Goal: Task Accomplishment & Management: Use online tool/utility

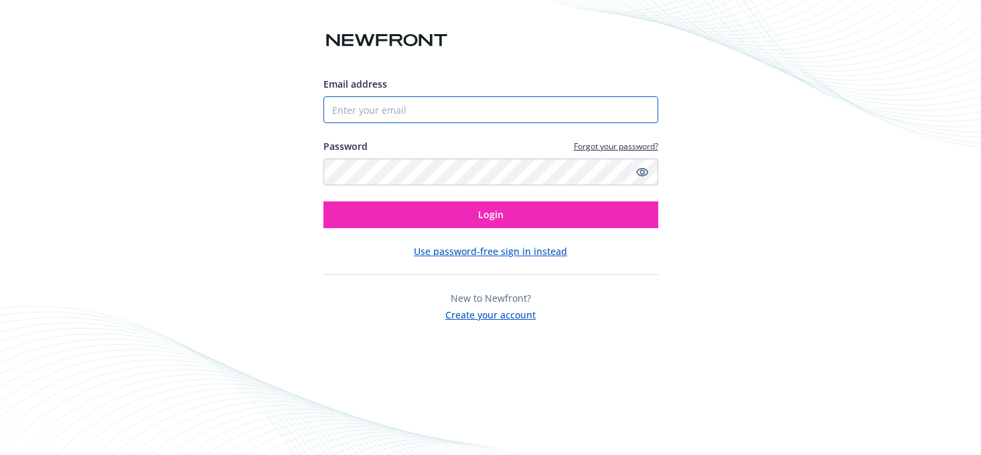
click at [461, 117] on input "Email address" at bounding box center [491, 109] width 335 height 27
type input "[PERSON_NAME][DOMAIN_NAME][EMAIL_ADDRESS][PERSON_NAME][DOMAIN_NAME]"
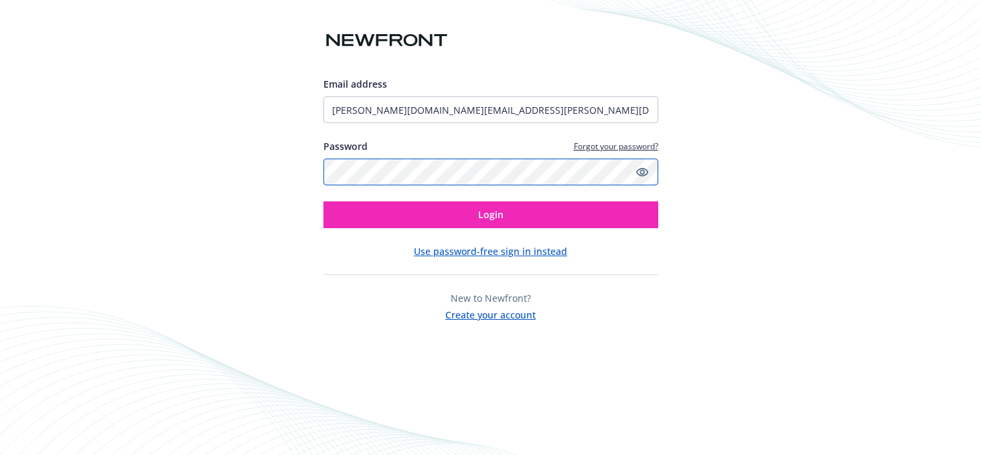
click at [324, 202] on button "Login" at bounding box center [491, 215] width 335 height 27
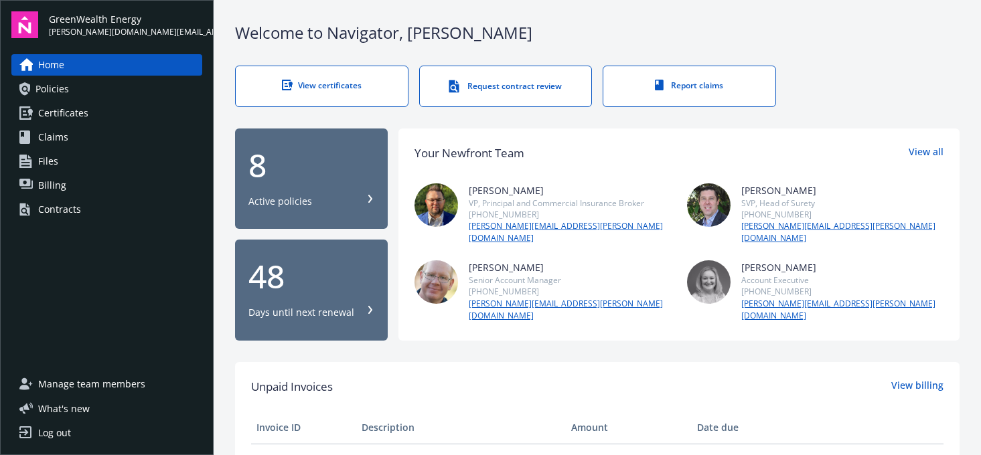
click at [51, 113] on span "Certificates" at bounding box center [63, 112] width 50 height 21
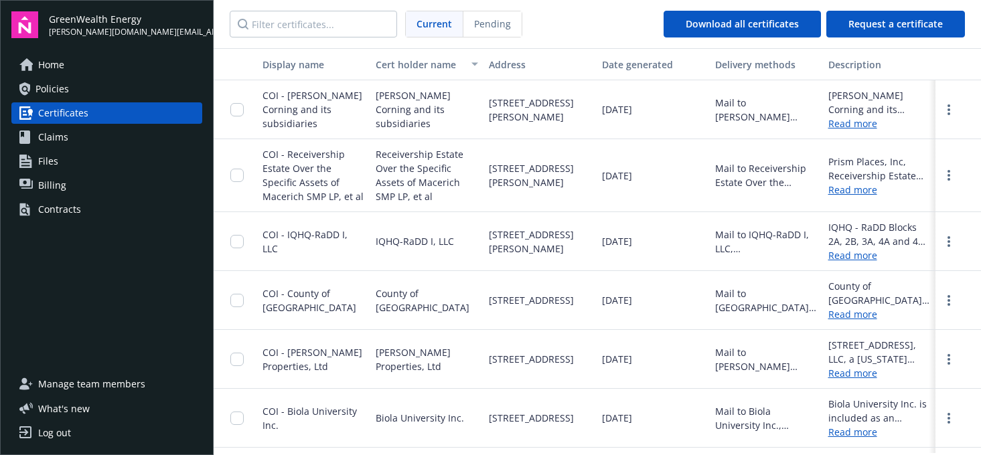
click at [72, 204] on div "Contracts" at bounding box center [59, 209] width 43 height 21
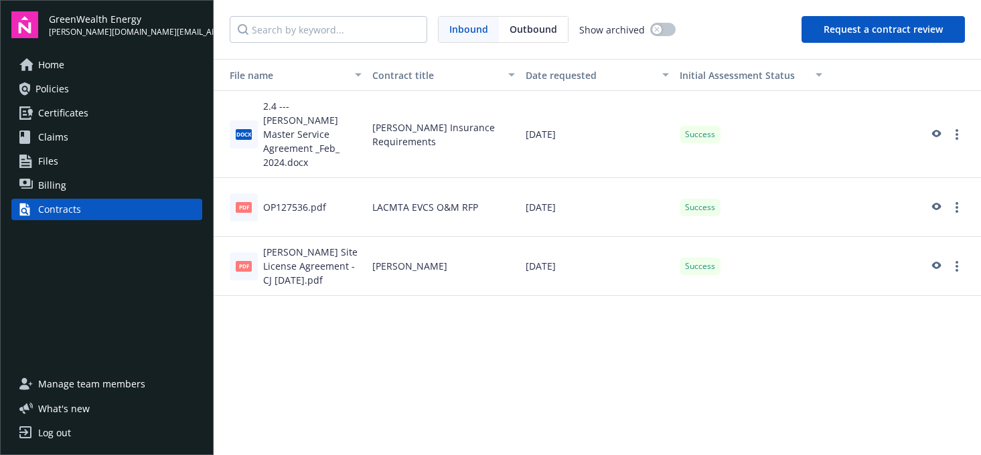
click at [913, 21] on button "Request a contract review" at bounding box center [883, 29] width 163 height 27
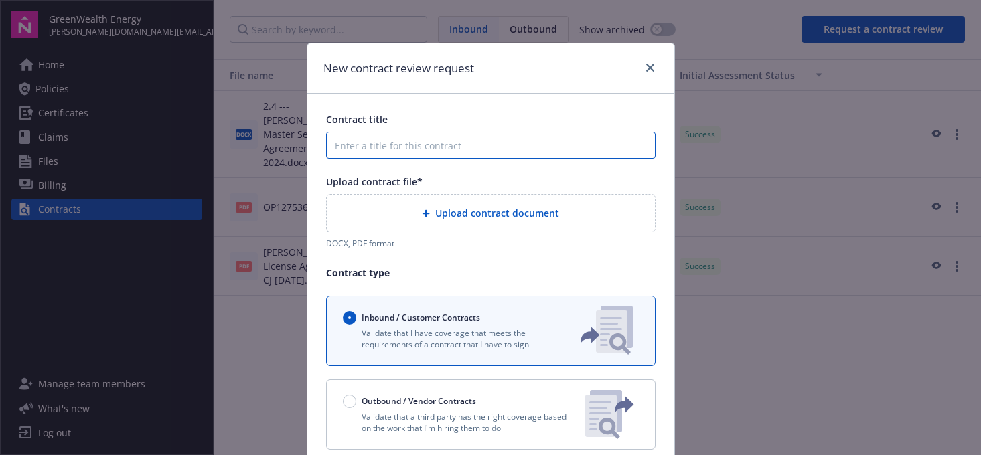
click at [417, 146] on input "Contract title" at bounding box center [491, 145] width 330 height 27
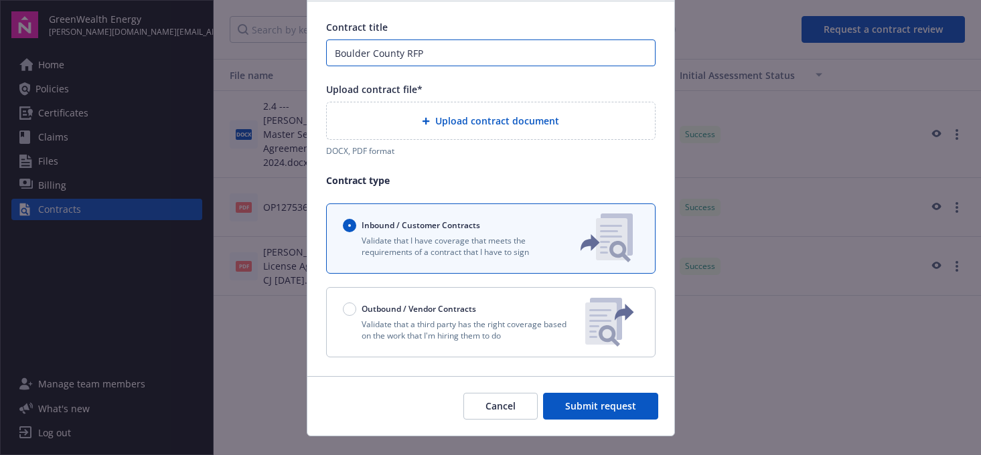
scroll to position [74, 0]
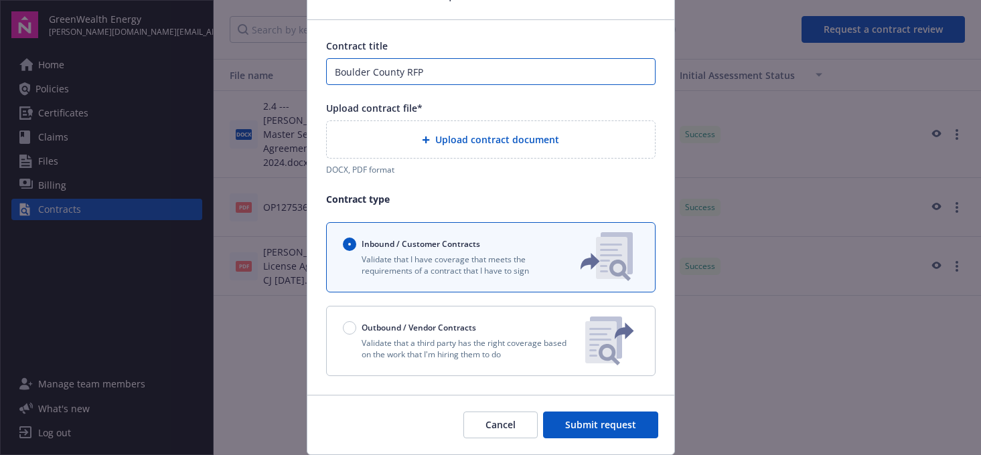
type input "Boulder County RFP"
click at [497, 144] on span "Upload contract document" at bounding box center [497, 140] width 124 height 14
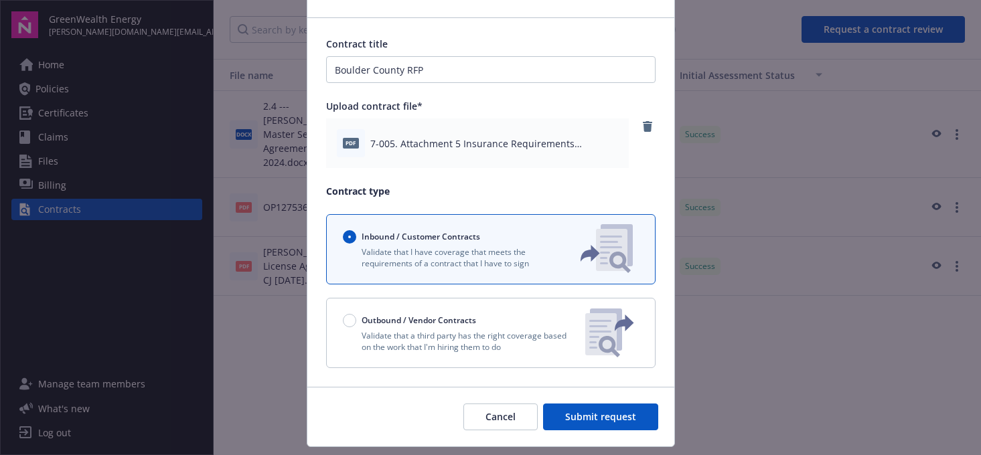
scroll to position [111, 0]
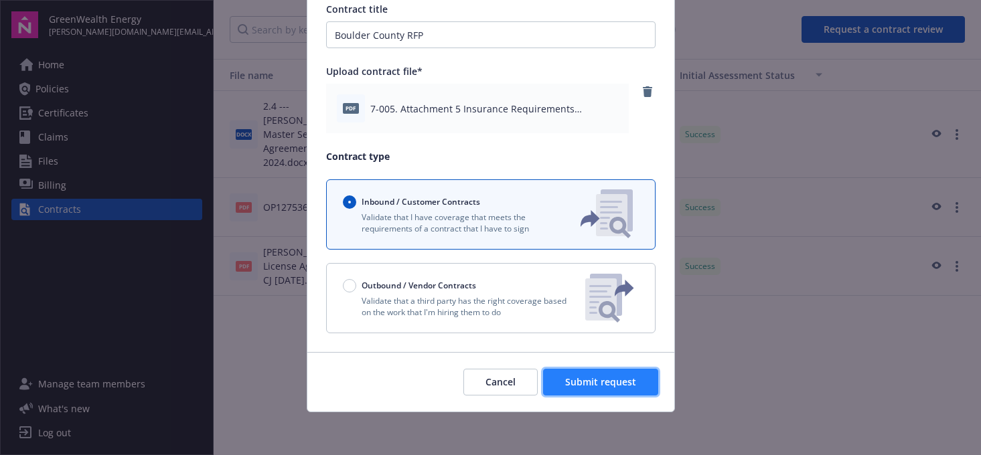
click at [584, 380] on span "Submit request" at bounding box center [600, 382] width 71 height 13
